Goal: Information Seeking & Learning: Learn about a topic

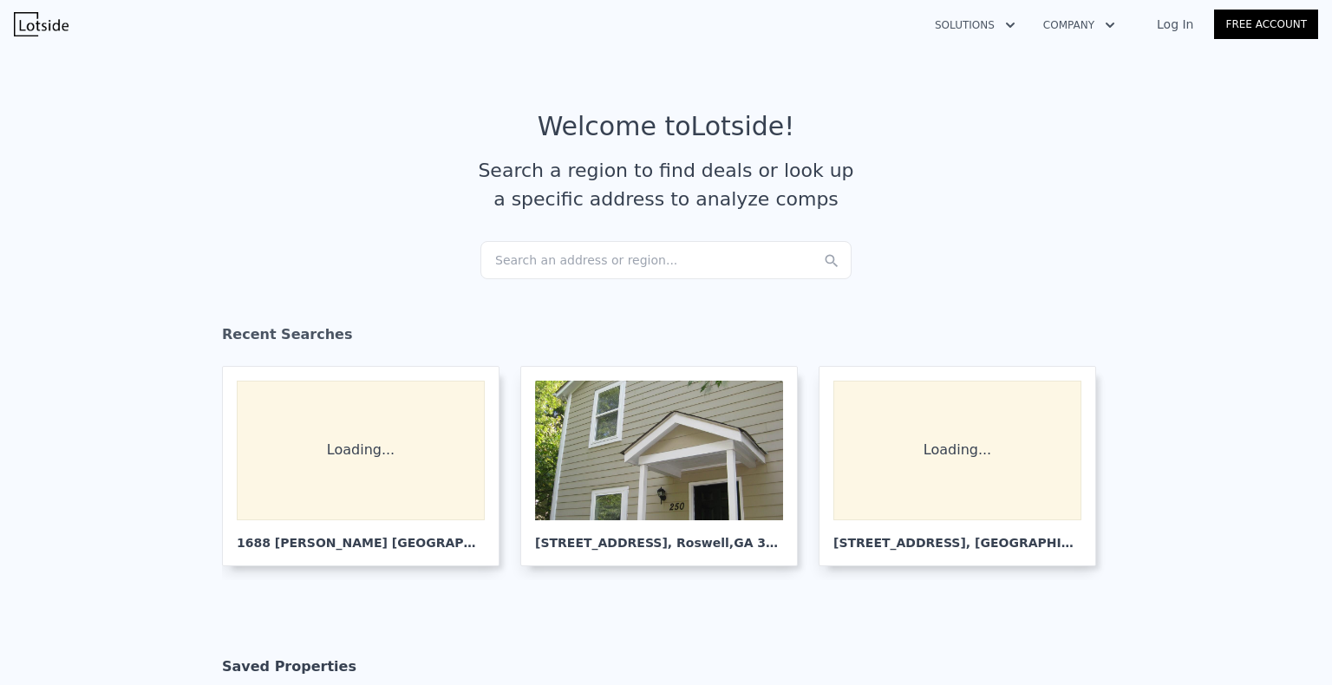
click at [626, 258] on div "Search an address or region..." at bounding box center [665, 260] width 371 height 38
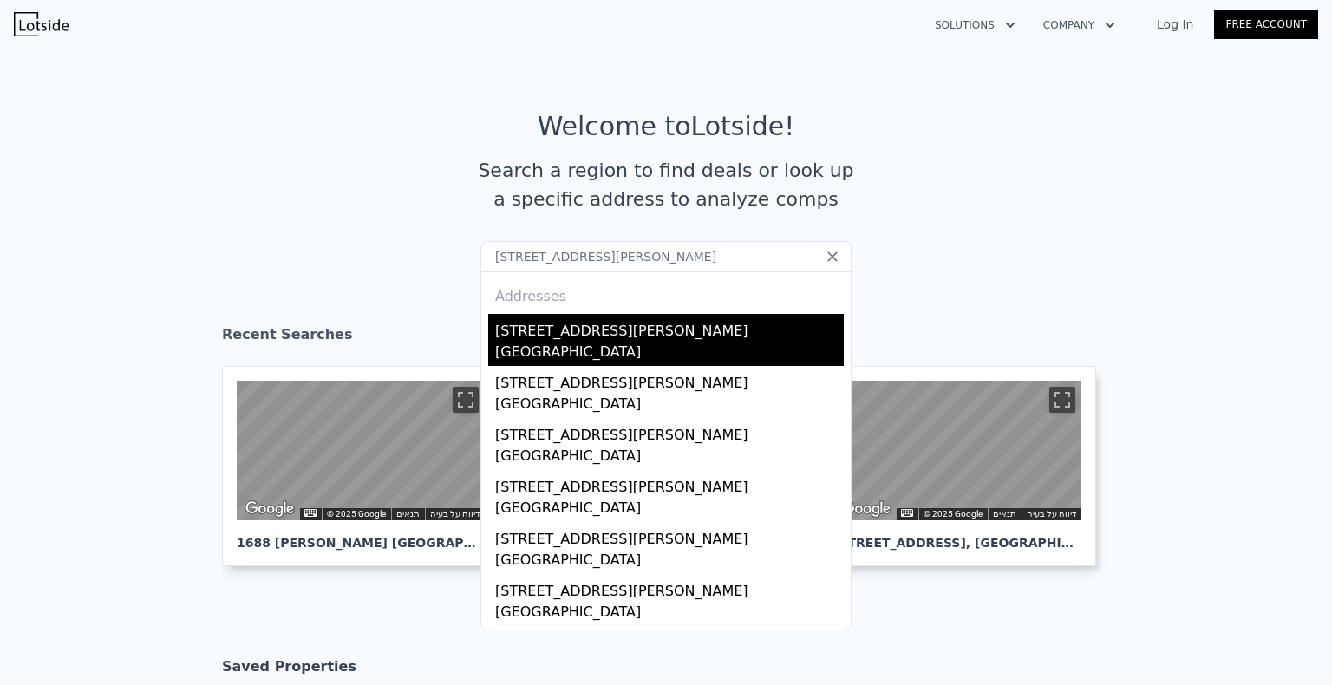
type input "[STREET_ADDRESS][PERSON_NAME]"
click at [524, 361] on div "[GEOGRAPHIC_DATA]" at bounding box center [669, 354] width 349 height 24
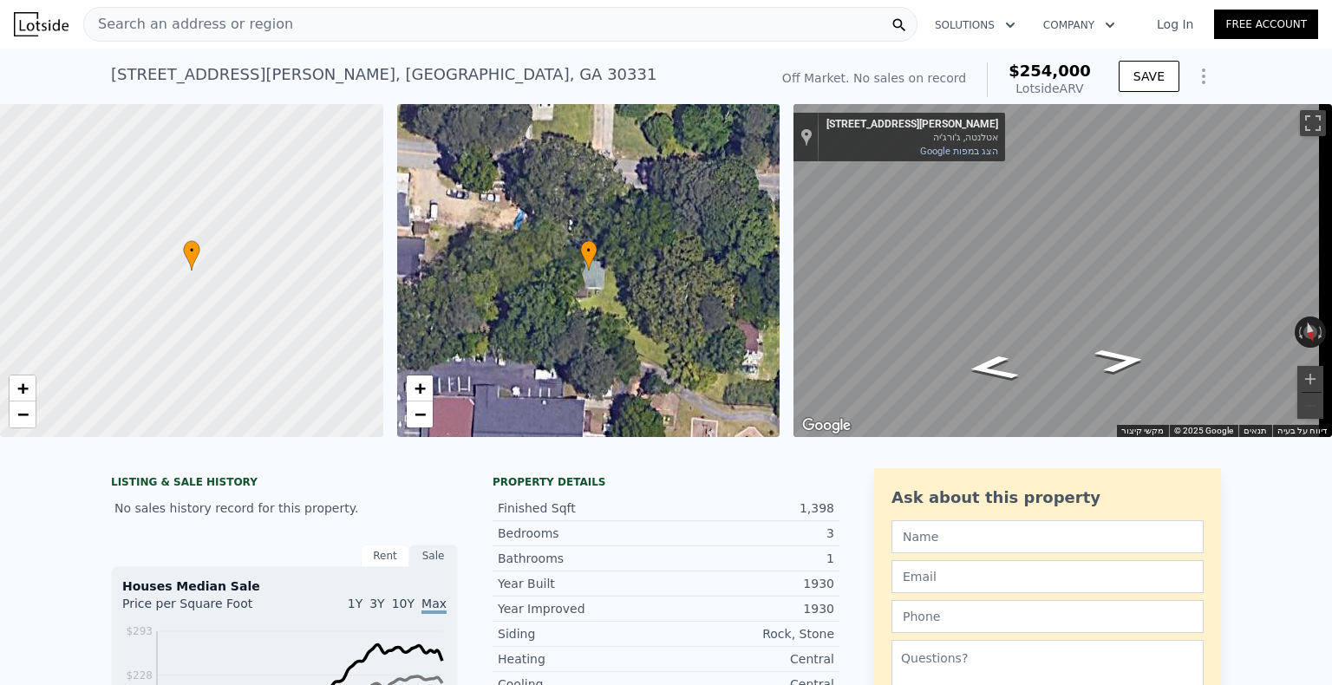
click at [889, 19] on div at bounding box center [899, 24] width 35 height 33
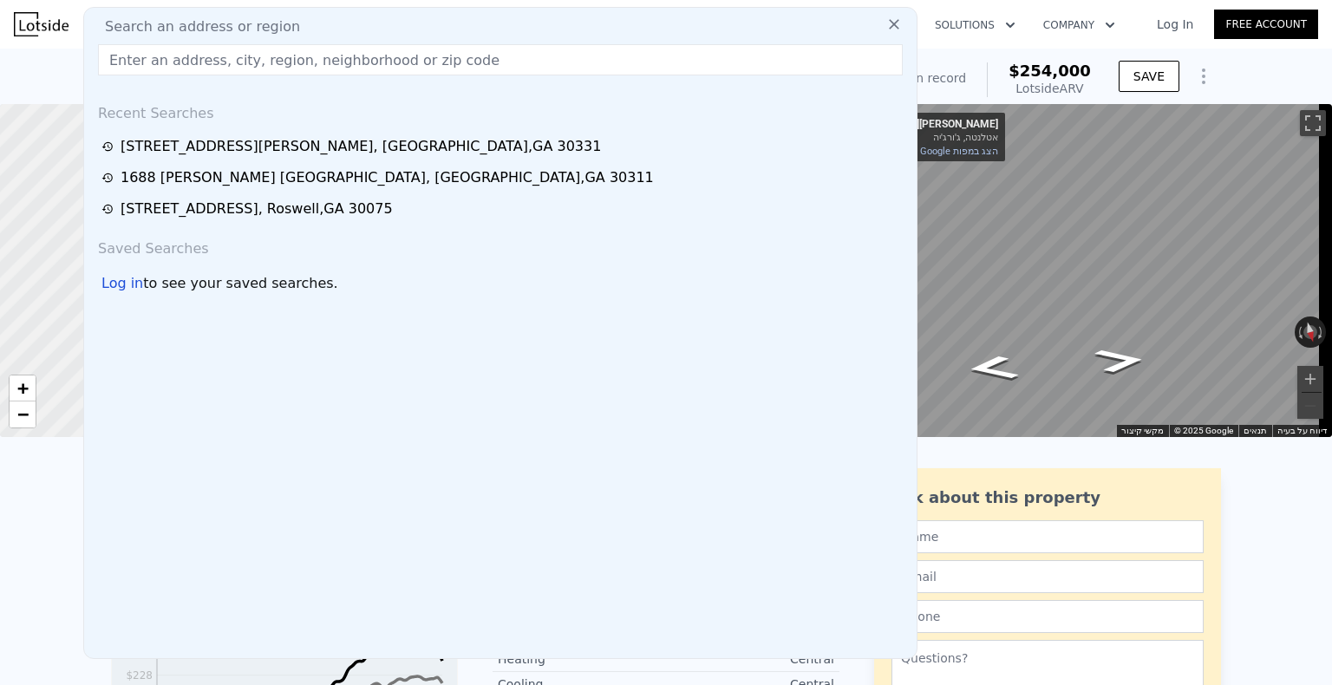
drag, startPoint x: 225, startPoint y: 20, endPoint x: 199, endPoint y: 29, distance: 28.5
click at [199, 29] on span "Search an address or region" at bounding box center [195, 26] width 209 height 21
click at [284, 62] on input "text" at bounding box center [500, 59] width 805 height 31
paste input "[STREET_ADDRESS][PERSON_NAME]"
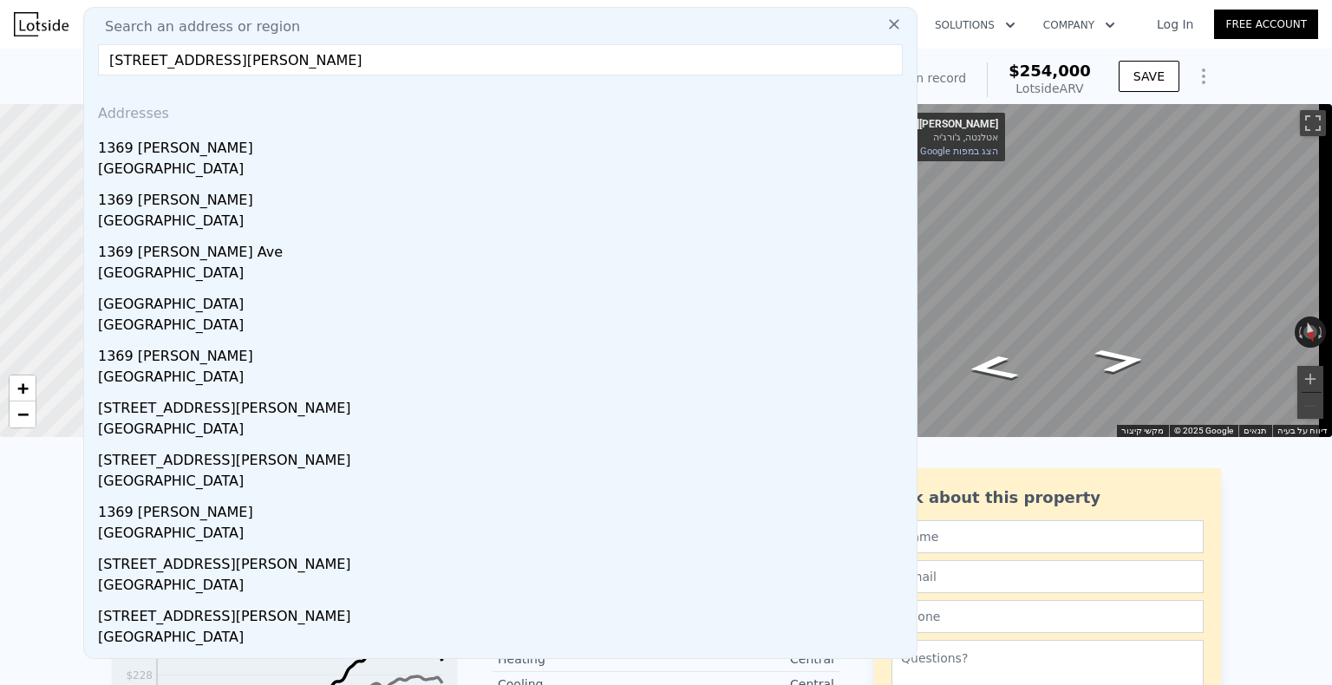
type input "[STREET_ADDRESS][PERSON_NAME]"
click at [255, 144] on div "1369 [PERSON_NAME]" at bounding box center [504, 145] width 812 height 28
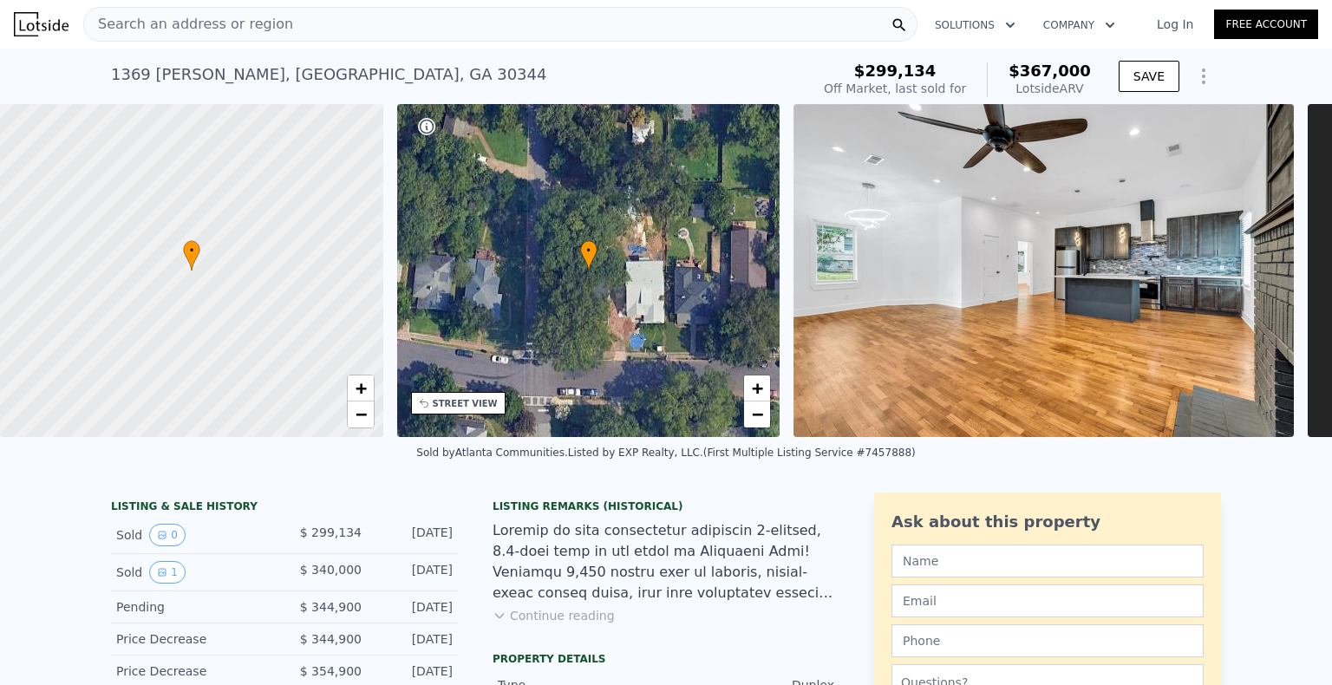
click at [388, 25] on div "Search an address or region" at bounding box center [500, 24] width 834 height 35
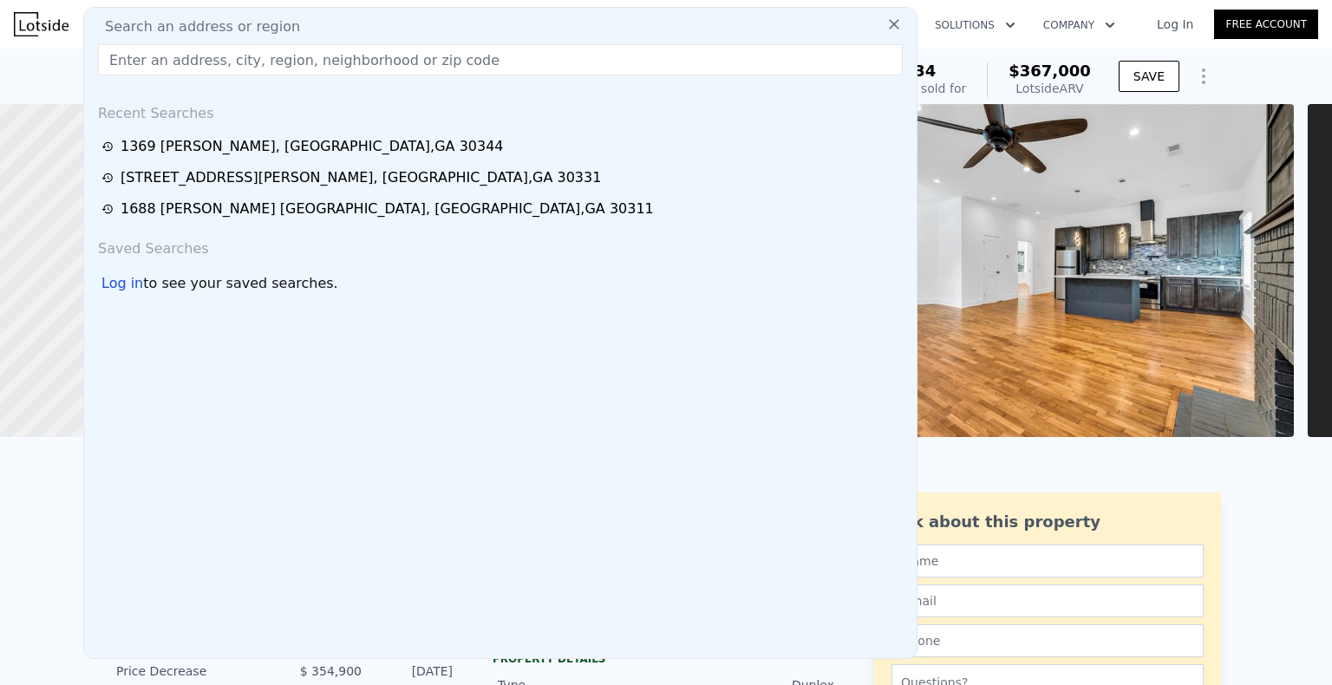
drag, startPoint x: 297, startPoint y: 34, endPoint x: 316, endPoint y: 60, distance: 32.3
paste input "[STREET_ADDRESS][PERSON_NAME]"
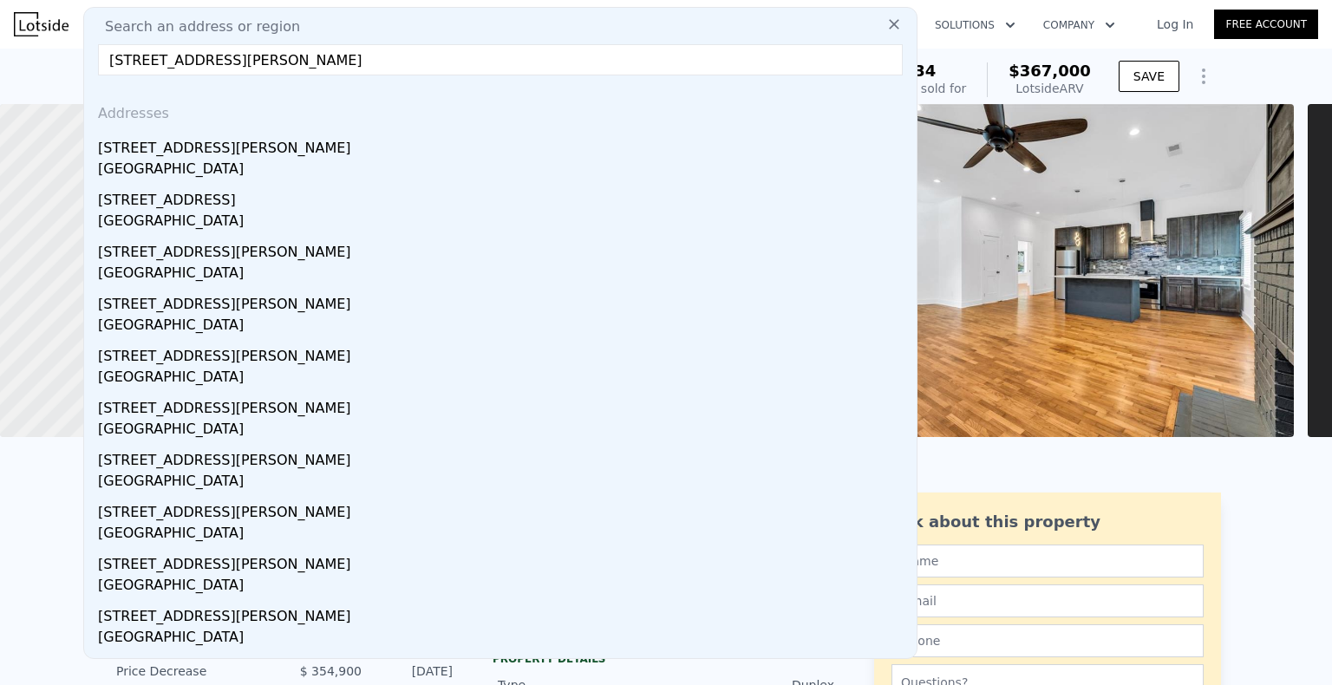
type input "[STREET_ADDRESS][PERSON_NAME]"
click at [310, 155] on div "[STREET_ADDRESS][PERSON_NAME]" at bounding box center [504, 145] width 812 height 28
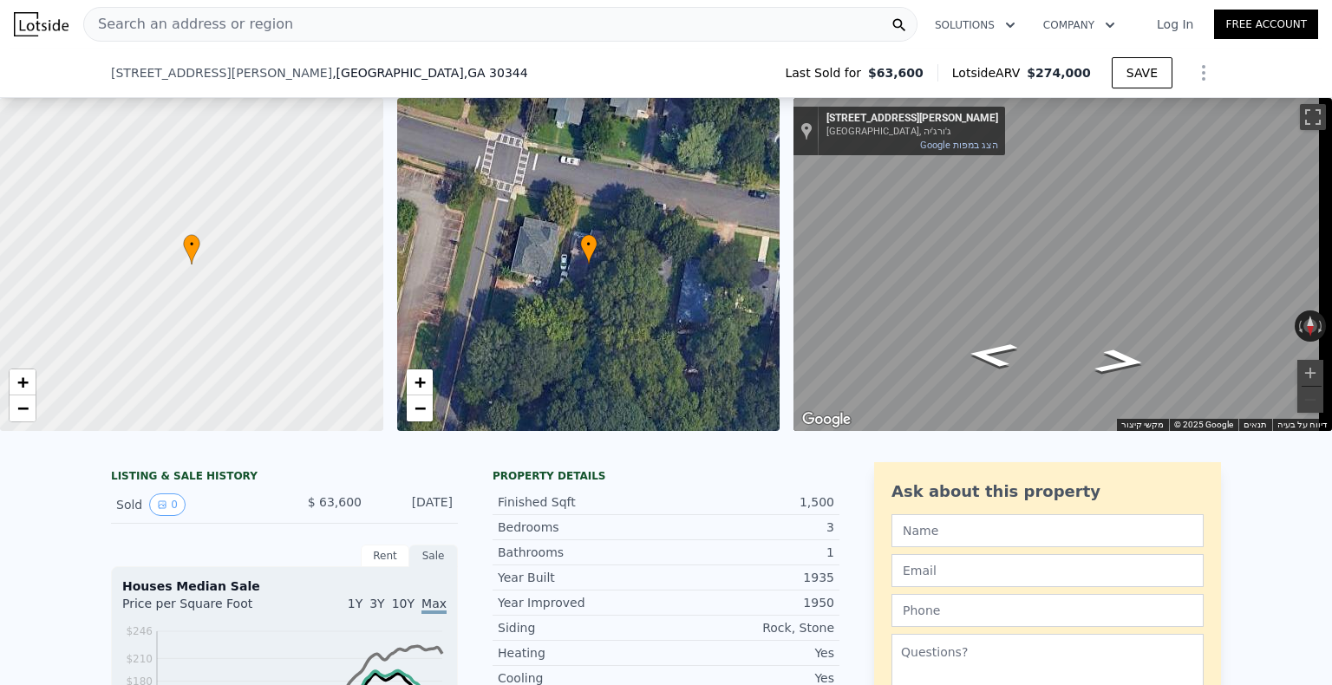
scroll to position [166, 0]
